Goal: Task Accomplishment & Management: Manage account settings

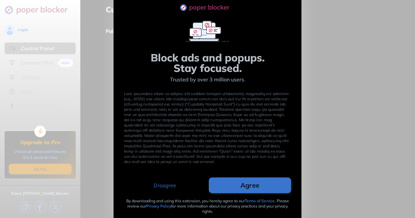
click at [181, 184] on button "Disagree" at bounding box center [165, 185] width 82 height 16
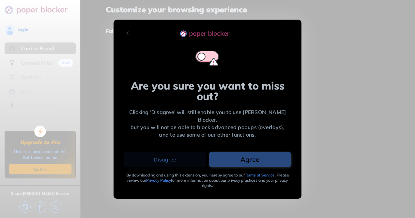
click at [247, 156] on button "Agree" at bounding box center [250, 159] width 82 height 16
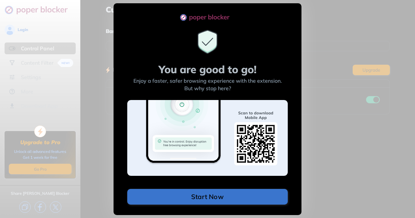
click at [318, 105] on div "You are good to go! Enjoy a faster, safer browsing experience with the extensio…" at bounding box center [207, 109] width 415 height 218
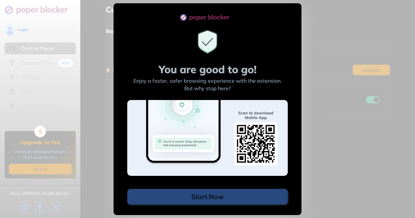
click at [262, 190] on button "Start Now" at bounding box center [207, 197] width 161 height 16
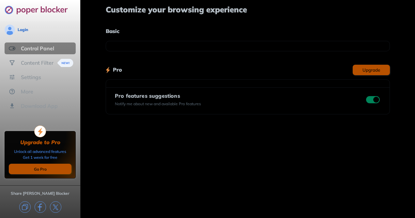
click at [375, 101] on input "checkbox" at bounding box center [373, 99] width 14 height 7
click at [63, 48] on div "Control Panel" at bounding box center [40, 48] width 71 height 12
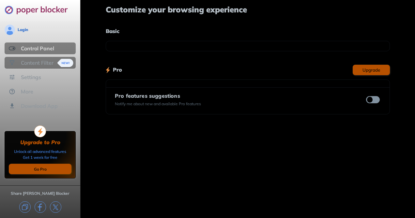
click at [65, 66] on img at bounding box center [65, 63] width 16 height 8
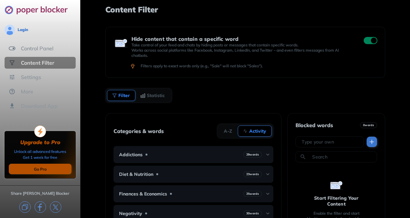
click at [67, 52] on div "Control Panel" at bounding box center [40, 48] width 71 height 12
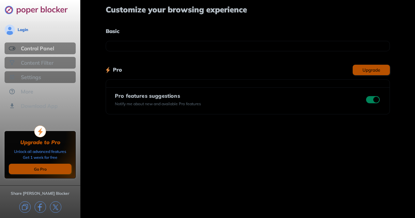
click at [61, 76] on div "Settings" at bounding box center [40, 77] width 71 height 12
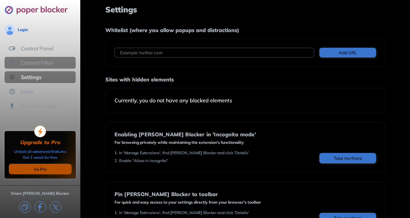
click at [61, 65] on div "Content Filter" at bounding box center [40, 63] width 71 height 12
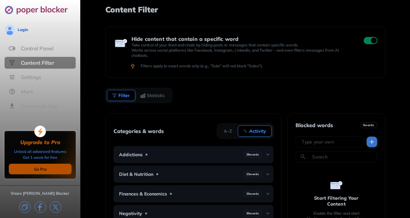
click at [369, 39] on input "checkbox" at bounding box center [371, 40] width 14 height 7
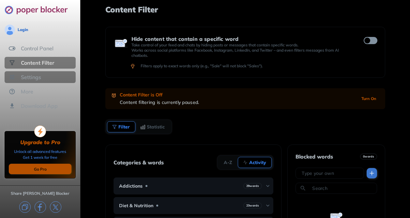
click at [51, 80] on div "Settings" at bounding box center [40, 77] width 71 height 12
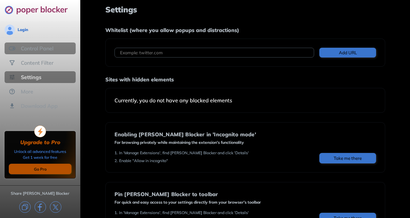
click at [51, 49] on div "Control Panel" at bounding box center [37, 48] width 33 height 7
